Goal: Task Accomplishment & Management: Manage account settings

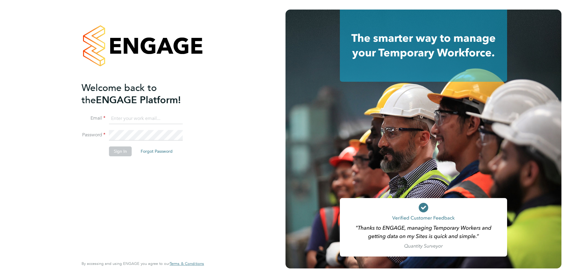
type input "payroll@txmrecruit.co.uk"
click at [124, 153] on button "Sign In" at bounding box center [120, 152] width 23 height 10
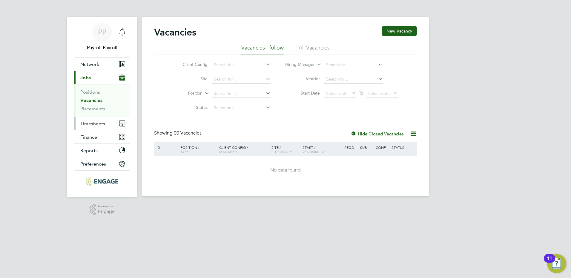
click at [95, 124] on span "Timesheets" at bounding box center [92, 124] width 25 height 6
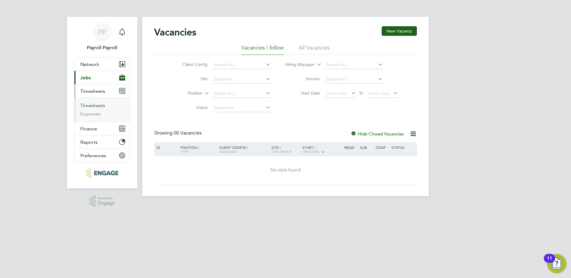
click at [96, 105] on link "Timesheets" at bounding box center [92, 106] width 25 height 6
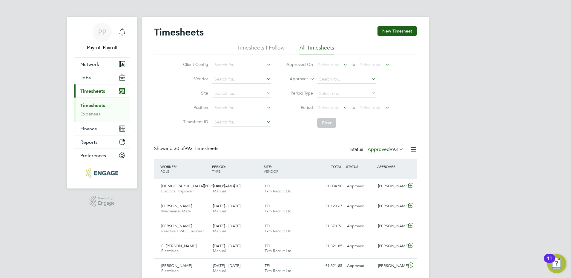
click at [398, 150] on icon at bounding box center [398, 149] width 0 height 8
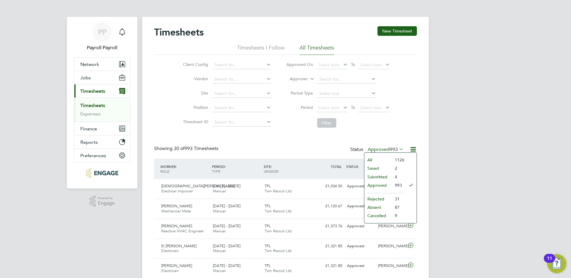
click at [399, 160] on li "1126" at bounding box center [398, 160] width 13 height 8
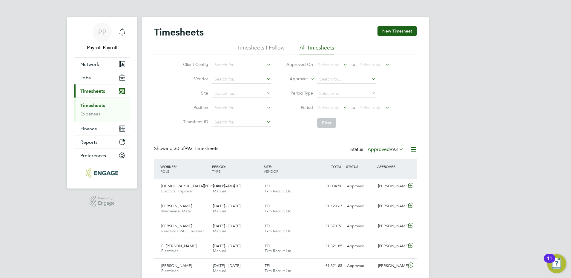
click at [394, 149] on span "993" at bounding box center [393, 150] width 8 height 6
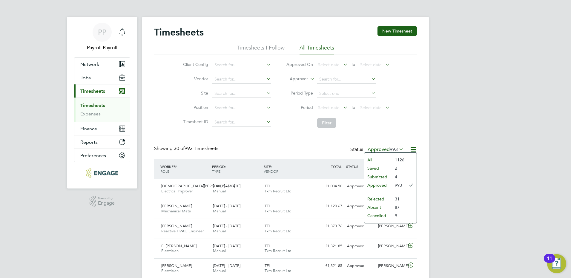
click at [372, 159] on li "All" at bounding box center [377, 160] width 27 height 8
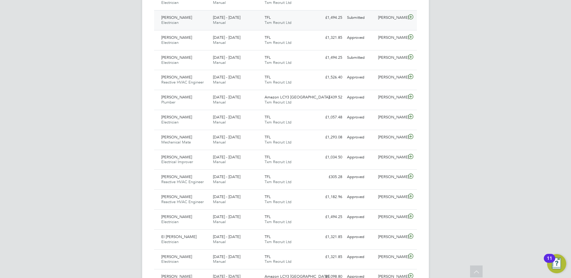
click at [176, 20] on span "Electrician" at bounding box center [169, 22] width 17 height 5
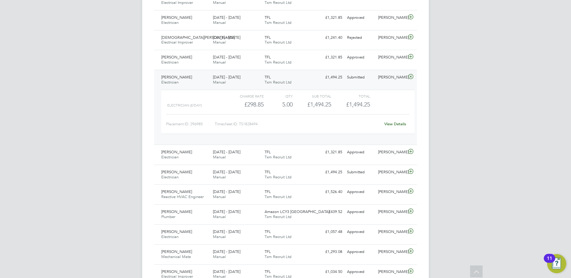
scroll to position [358, 0]
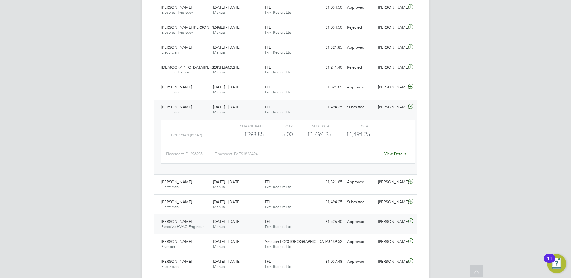
click at [181, 221] on span "Jerome Richards" at bounding box center [176, 221] width 31 height 5
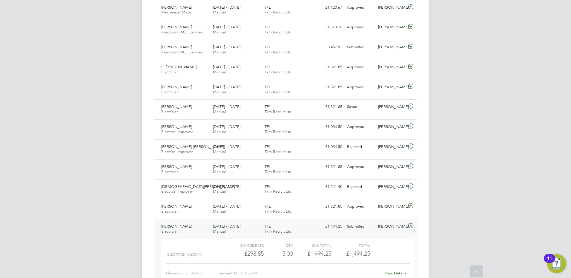
scroll to position [448, 0]
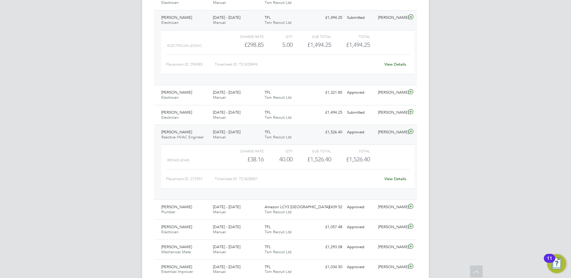
click at [179, 18] on span "Jeremy Jones" at bounding box center [176, 17] width 31 height 5
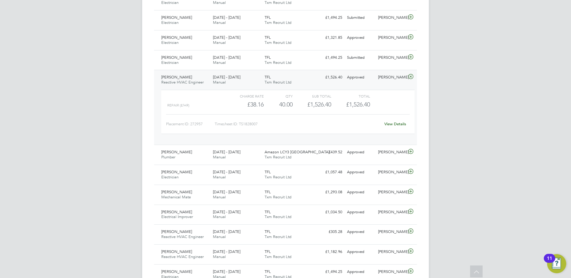
drag, startPoint x: 161, startPoint y: 82, endPoint x: 191, endPoint y: 83, distance: 30.2
click at [191, 83] on div "Jerome Richards Reactive HVAC Engineer 20 - 26 Sep 2025" at bounding box center [185, 80] width 52 height 15
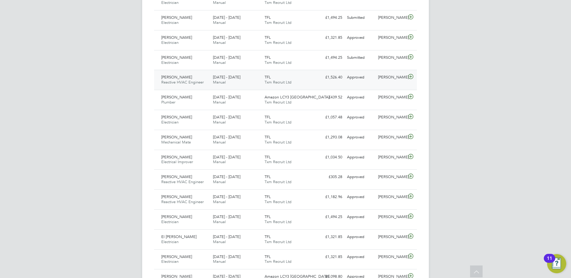
click at [198, 83] on span "Reactive HVAC Engineer" at bounding box center [182, 82] width 42 height 5
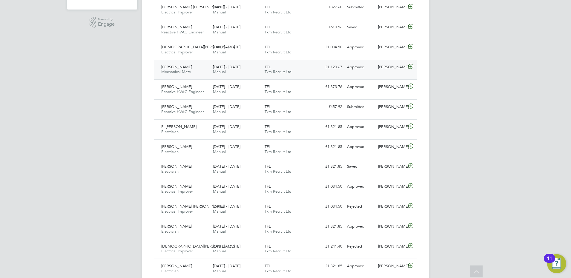
scroll to position [0, 0]
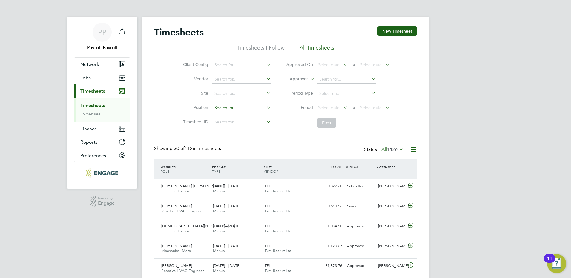
click at [238, 107] on input at bounding box center [241, 108] width 59 height 8
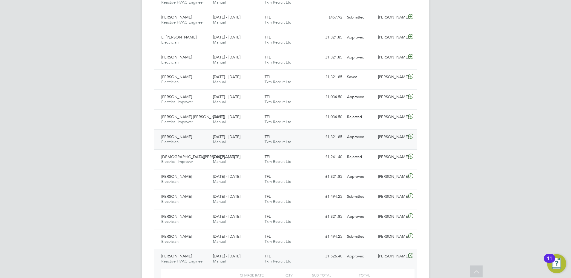
scroll to position [298, 0]
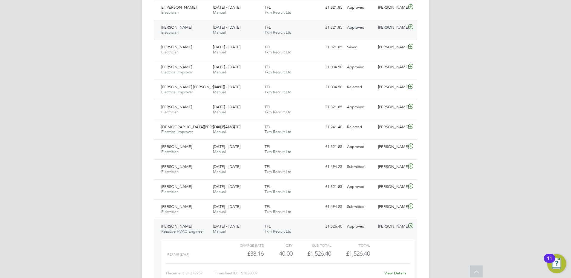
type input "reactive HVAC engineer"
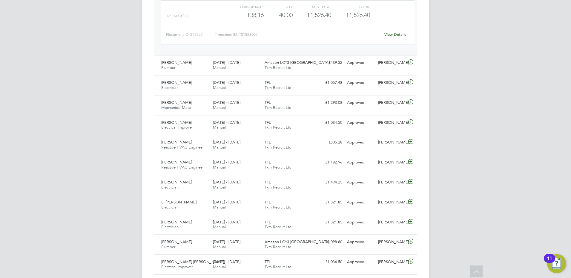
scroll to position [593, 0]
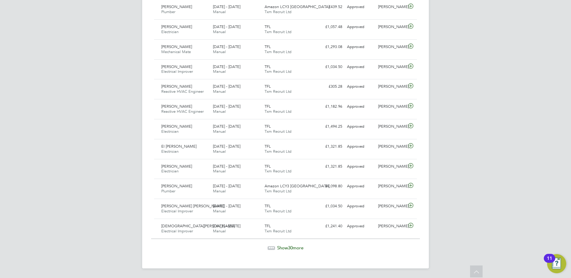
click at [290, 247] on span "30" at bounding box center [290, 248] width 5 height 6
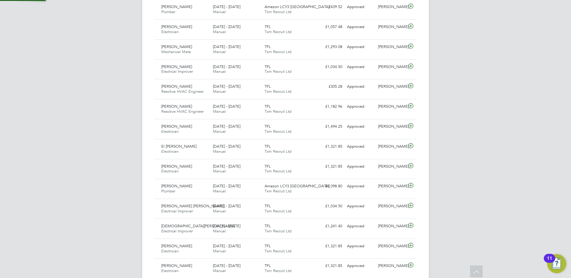
scroll to position [15, 52]
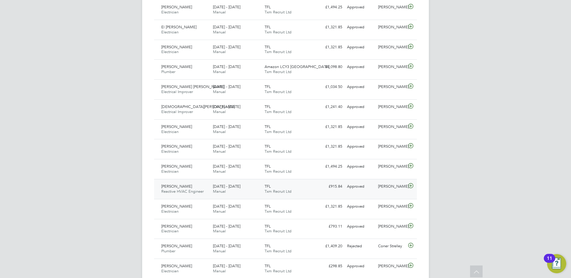
click at [188, 186] on span "Jerome Richards" at bounding box center [176, 186] width 31 height 5
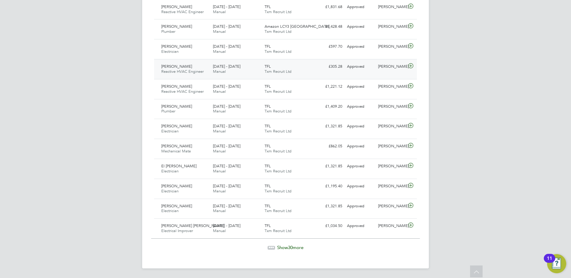
click at [176, 65] on span "Jerome Richards" at bounding box center [176, 66] width 31 height 5
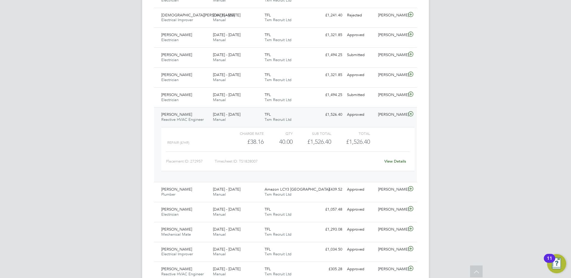
click at [182, 116] on span "Jerome Richards" at bounding box center [176, 114] width 31 height 5
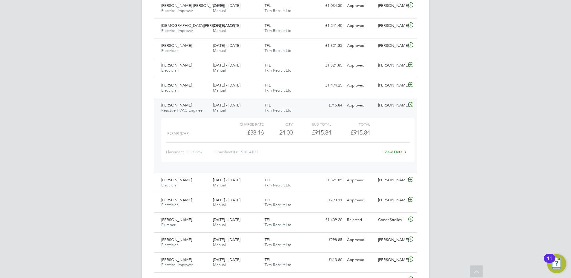
click at [395, 154] on link "View Details" at bounding box center [395, 152] width 22 height 5
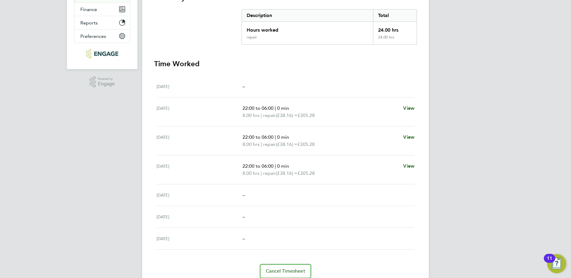
scroll to position [144, 0]
